Goal: Information Seeking & Learning: Learn about a topic

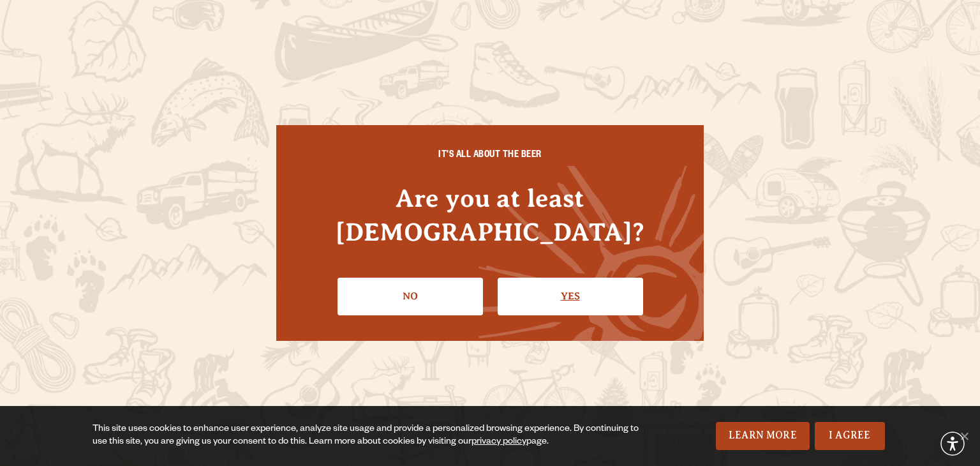
click at [588, 278] on link "Yes" at bounding box center [571, 296] width 146 height 37
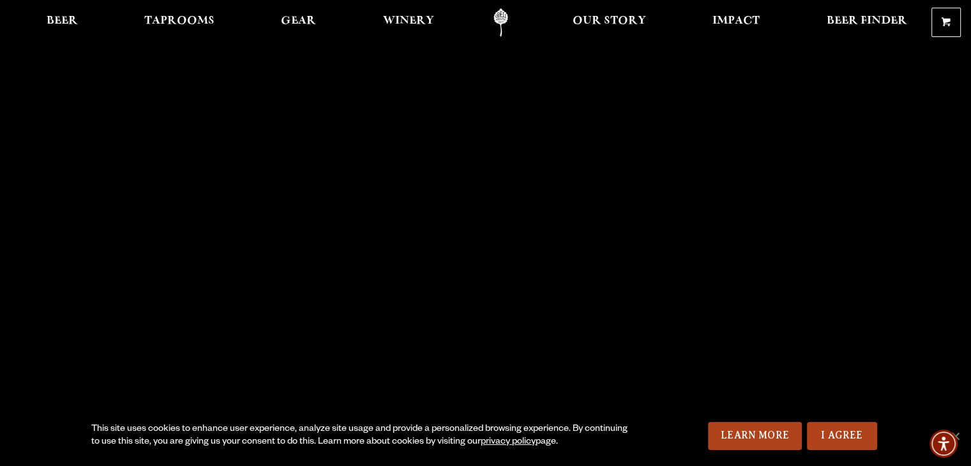
click at [498, 435] on div "This site uses cookies to enhance user experience, analyze site usage and provi…" at bounding box center [363, 436] width 544 height 26
click at [498, 439] on link "privacy policy" at bounding box center [508, 442] width 55 height 10
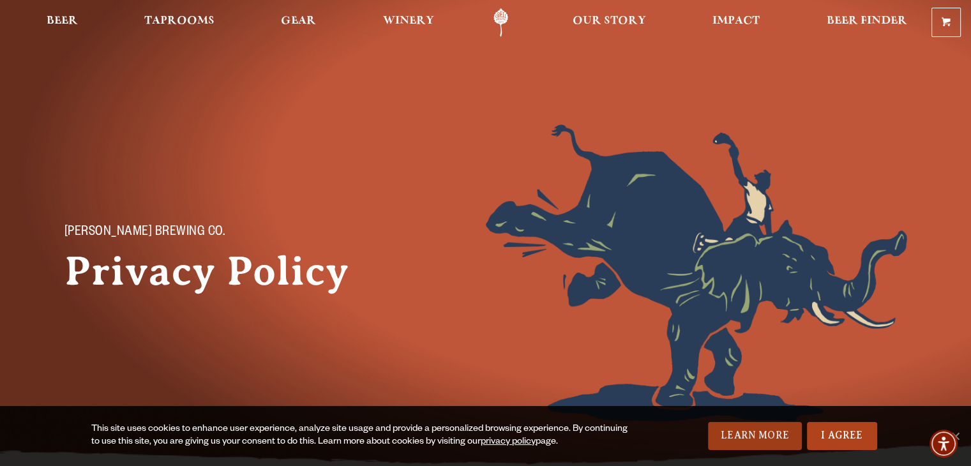
click at [738, 428] on link "Learn More" at bounding box center [755, 436] width 94 height 28
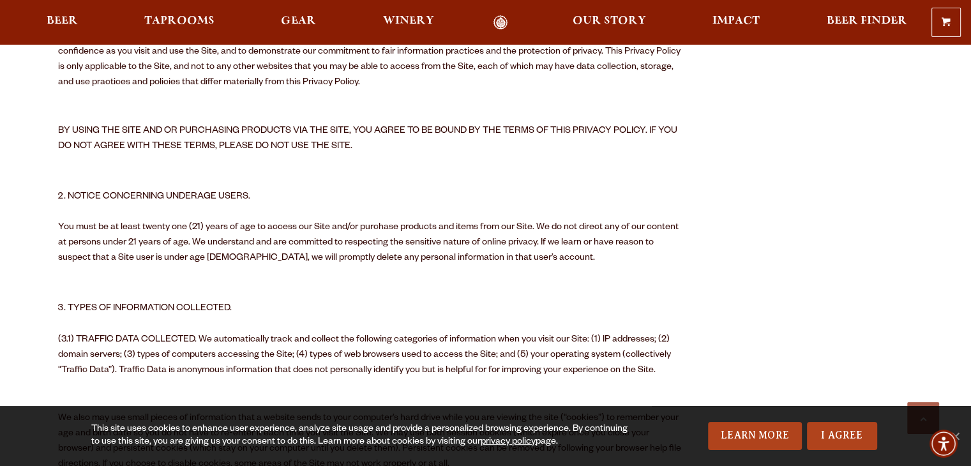
scroll to position [608, 0]
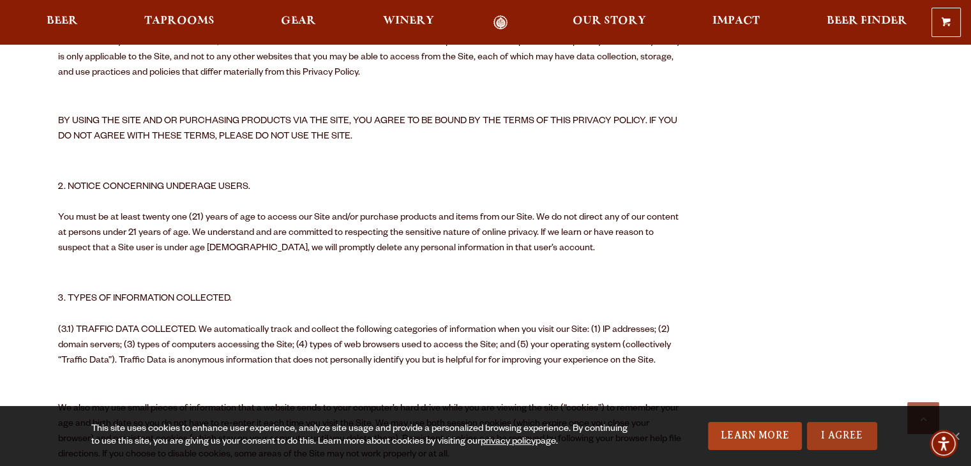
click at [853, 436] on link "I Agree" at bounding box center [842, 436] width 70 height 28
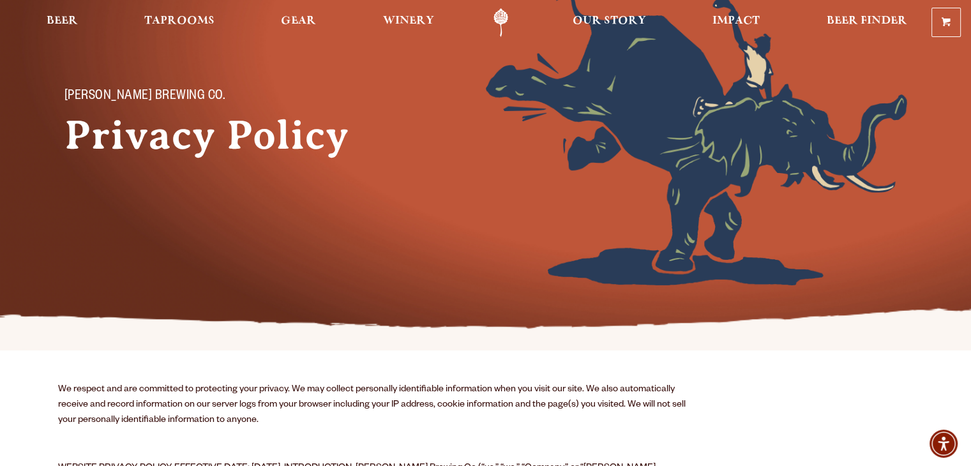
scroll to position [0, 0]
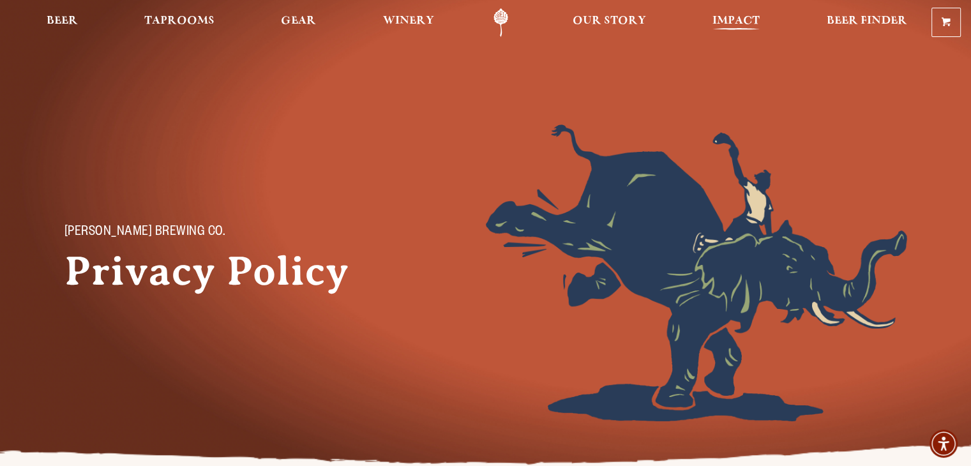
click at [740, 19] on span "Impact" at bounding box center [735, 21] width 47 height 10
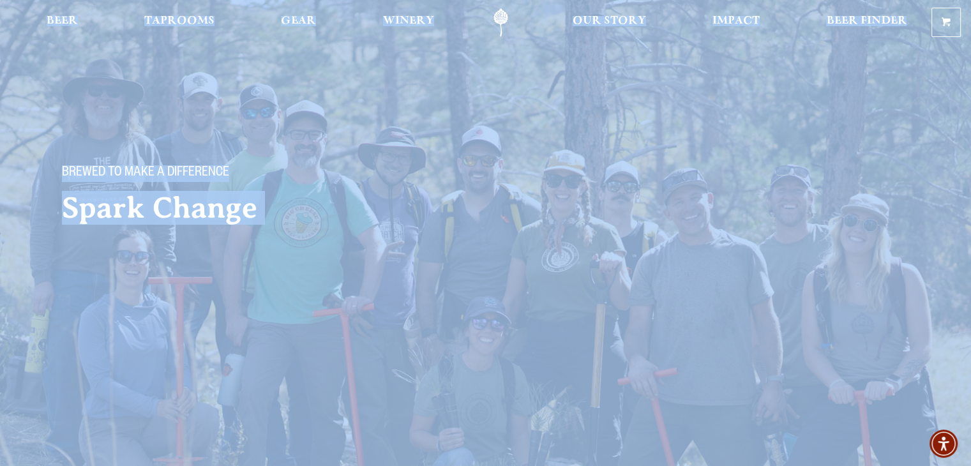
drag, startPoint x: 970, startPoint y: 33, endPoint x: 978, endPoint y: 50, distance: 18.9
click at [902, 68] on div "Brewed to make a difference Spark Change" at bounding box center [485, 142] width 971 height 285
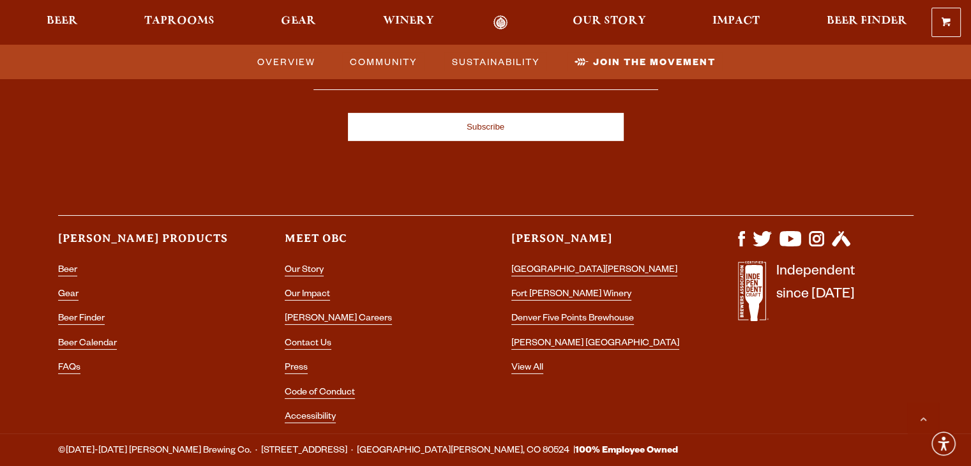
scroll to position [4071, 0]
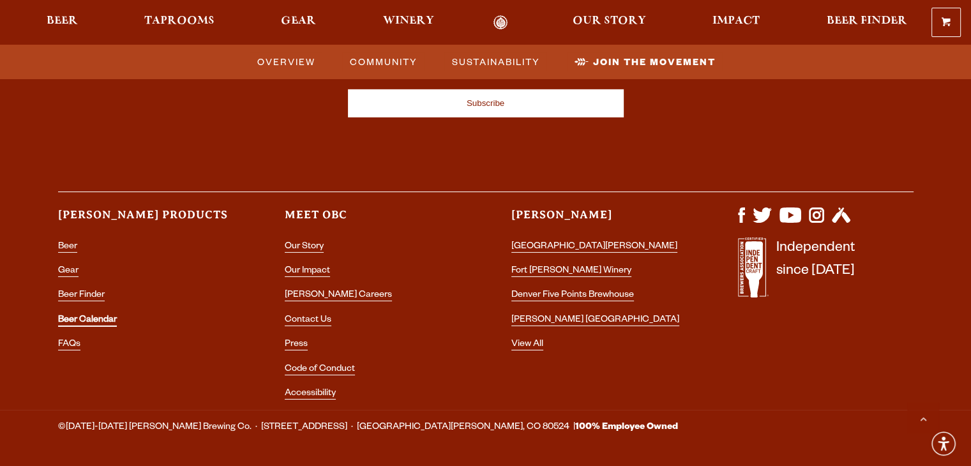
click at [70, 315] on link "Beer Calendar" at bounding box center [87, 320] width 59 height 11
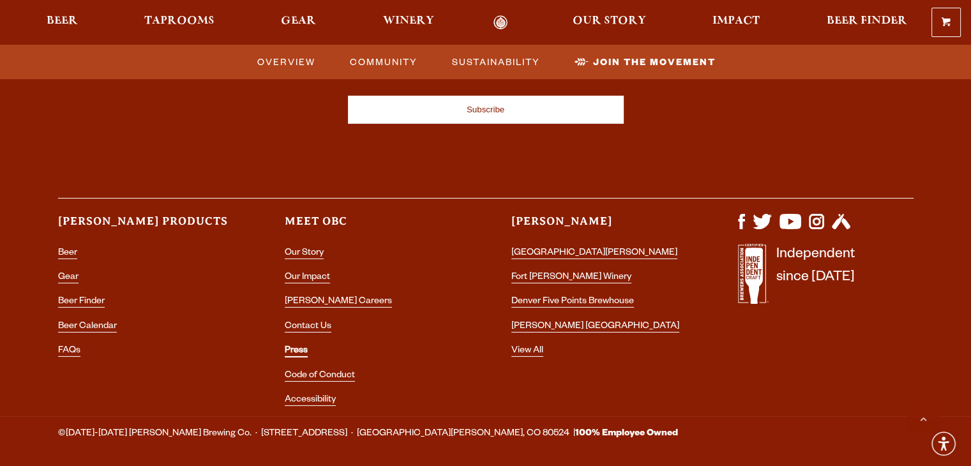
click at [291, 346] on link "Press" at bounding box center [296, 351] width 23 height 11
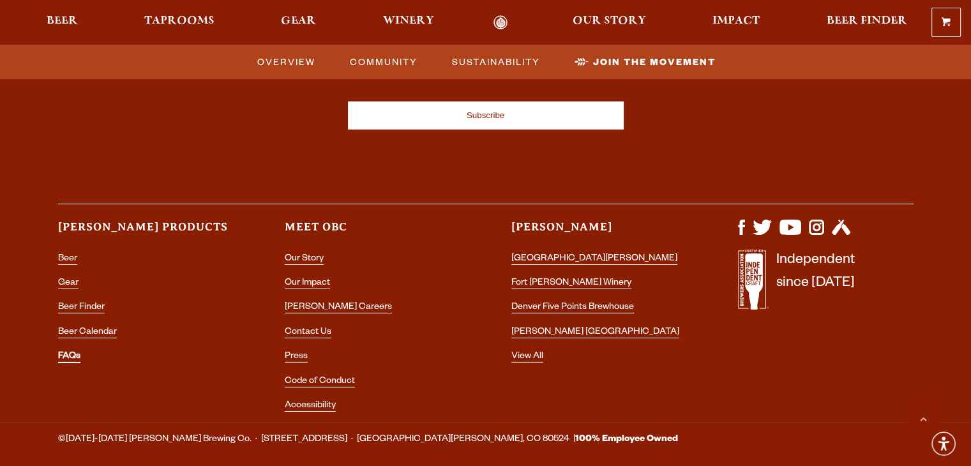
click at [66, 352] on link "FAQs" at bounding box center [69, 357] width 22 height 11
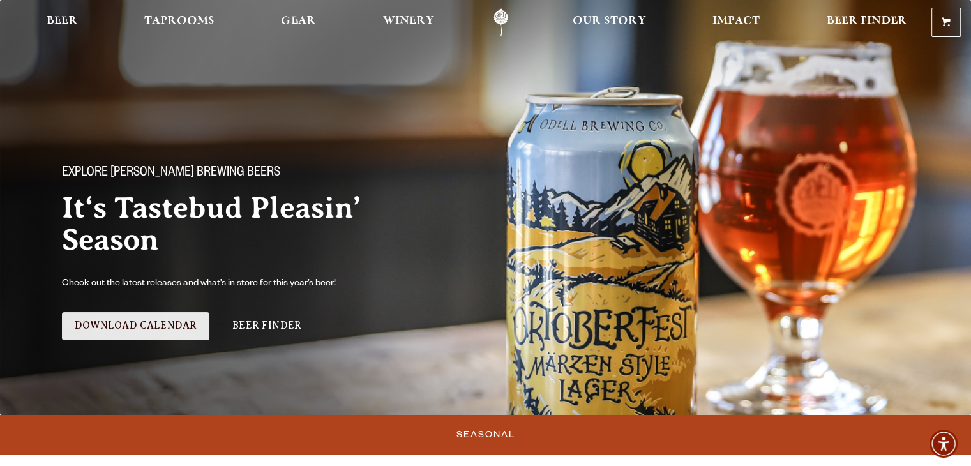
click at [135, 322] on link "Download Calendar" at bounding box center [136, 326] width 148 height 28
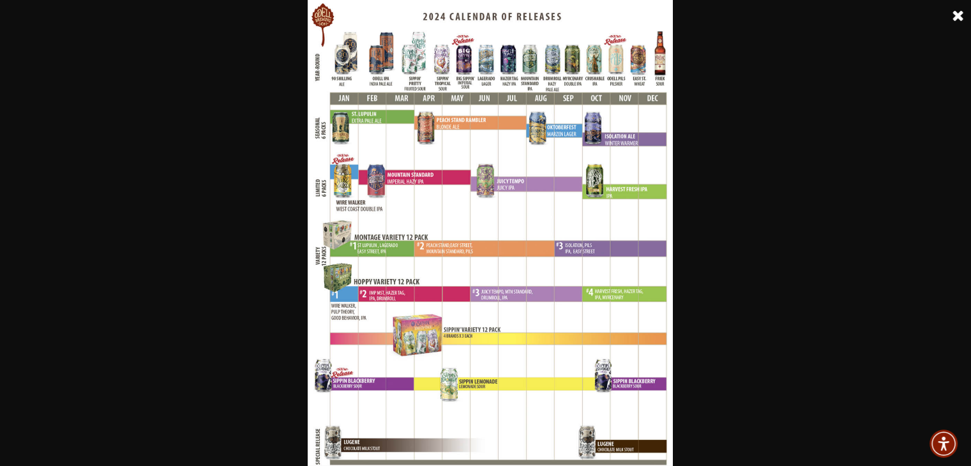
click at [568, 93] on img at bounding box center [491, 233] width 366 height 466
click at [600, 93] on img at bounding box center [491, 233] width 366 height 466
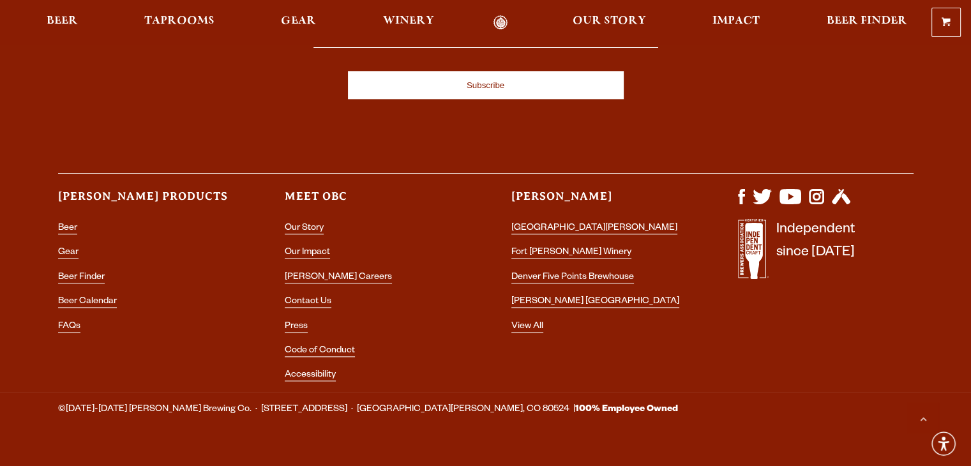
scroll to position [1571, 0]
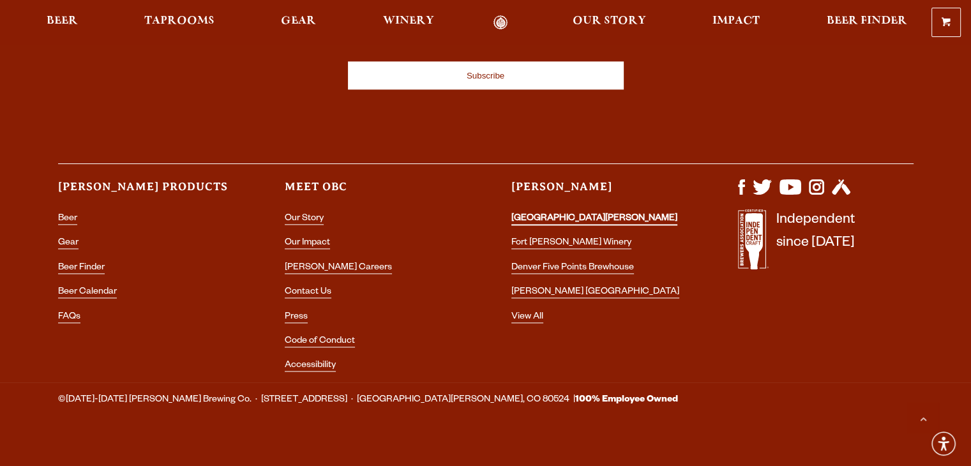
click at [566, 218] on link "[GEOGRAPHIC_DATA][PERSON_NAME]" at bounding box center [594, 219] width 166 height 11
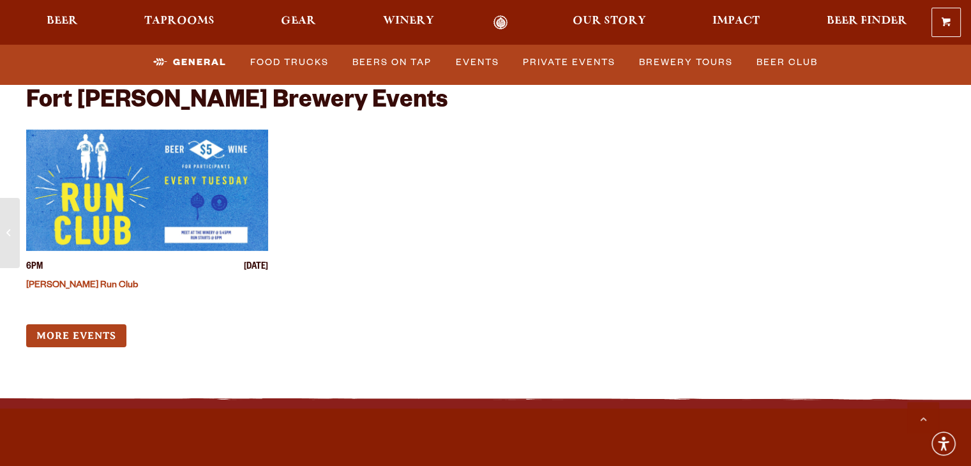
scroll to position [4983, 0]
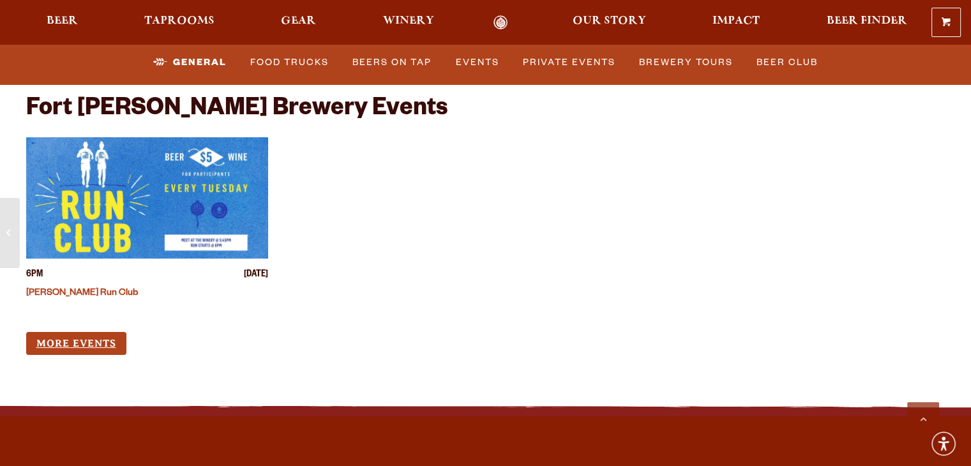
click at [71, 332] on link "More Events" at bounding box center [76, 344] width 100 height 24
click at [77, 332] on link "More Events" at bounding box center [76, 344] width 100 height 24
